Goal: Task Accomplishment & Management: Manage account settings

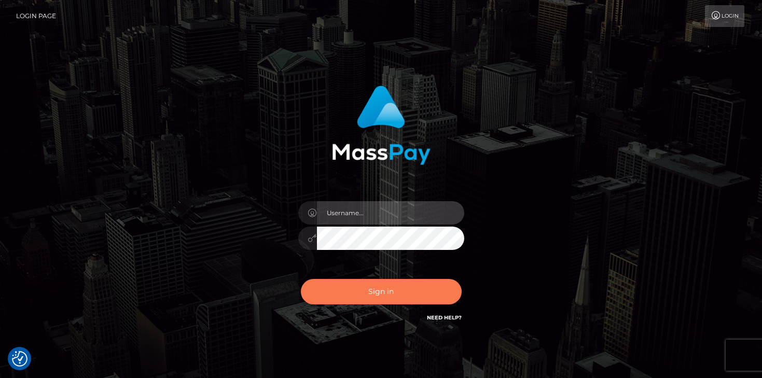
type input "mariolabugaj"
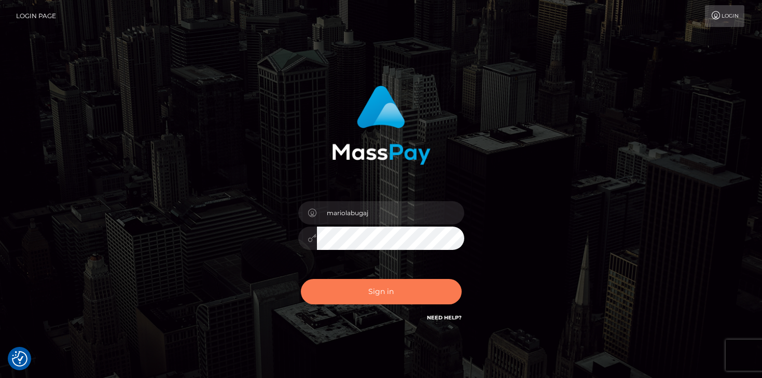
click at [364, 291] on button "Sign in" at bounding box center [381, 291] width 161 height 25
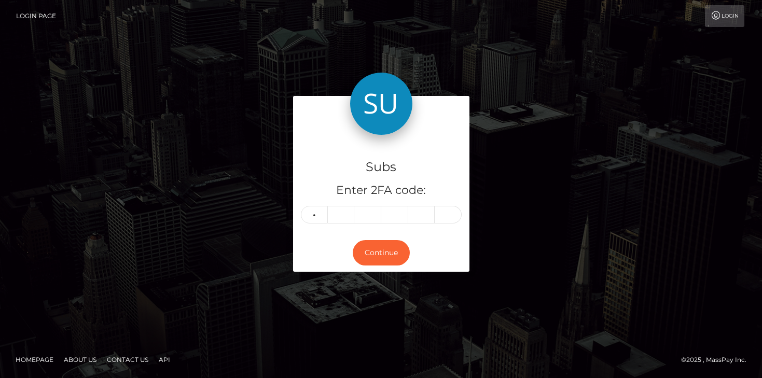
type input "5"
type input "3"
type input "8"
type input "3"
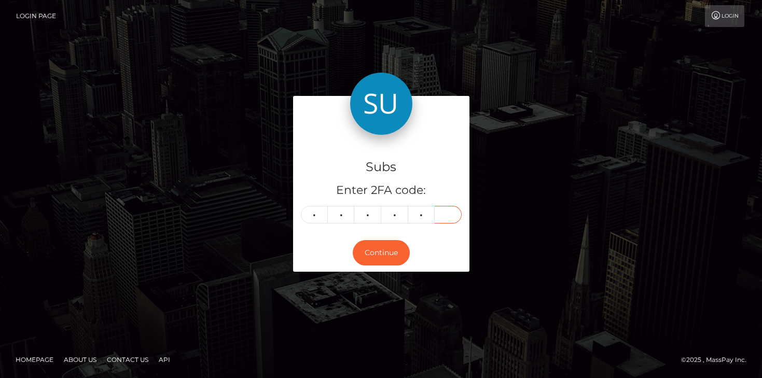
type input "0"
